Goal: Task Accomplishment & Management: Manage account settings

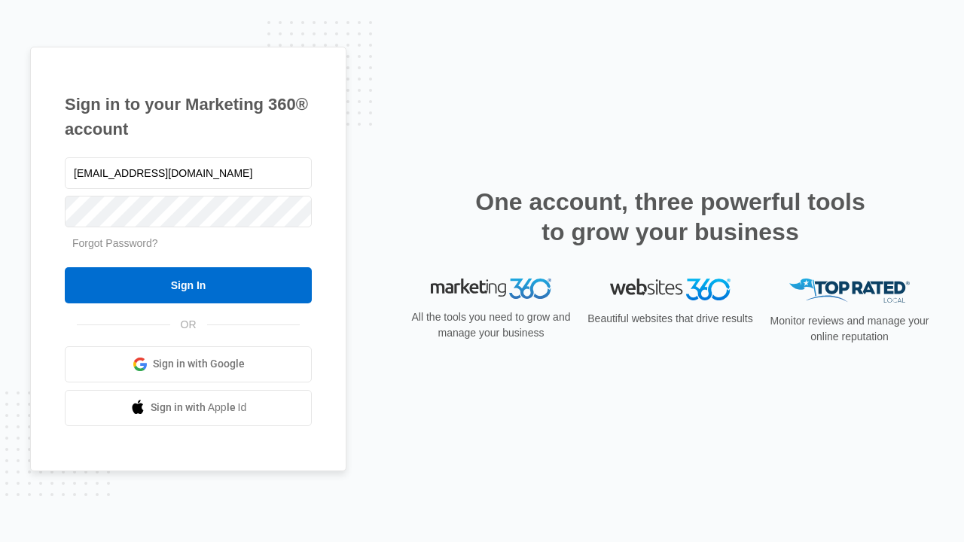
type input "dankie614@gmail.com"
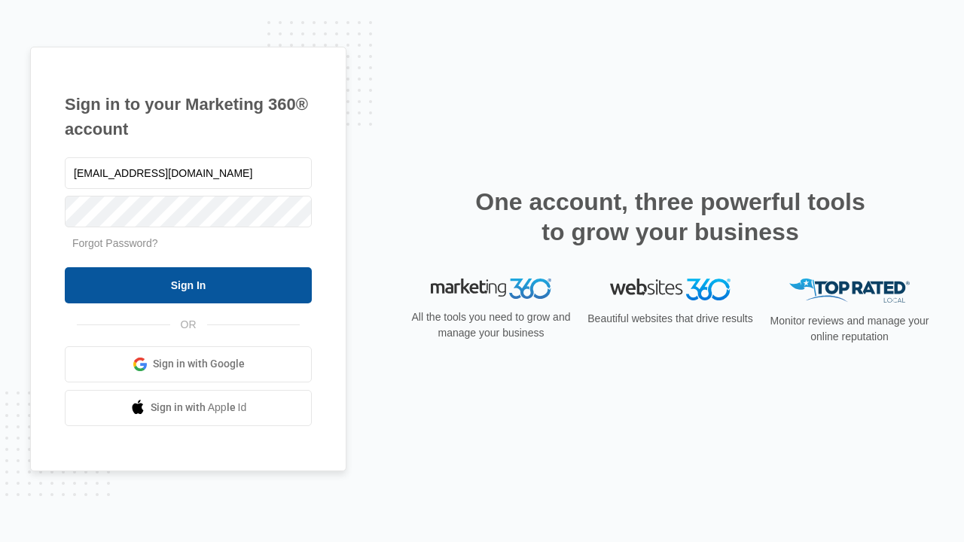
click at [188, 285] on input "Sign In" at bounding box center [188, 285] width 247 height 36
